Goal: Navigation & Orientation: Go to known website

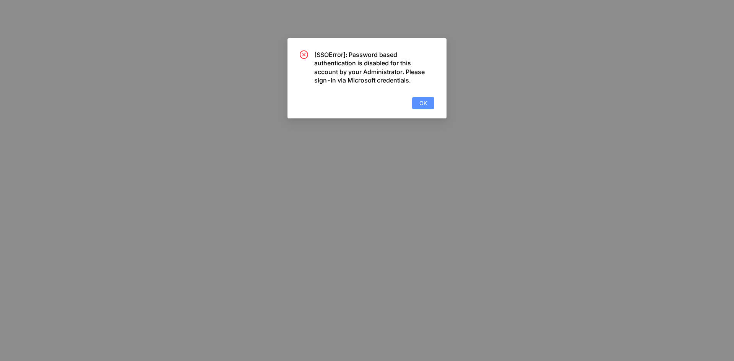
click at [424, 103] on span "OK" at bounding box center [423, 103] width 8 height 8
